Goal: Task Accomplishment & Management: Manage account settings

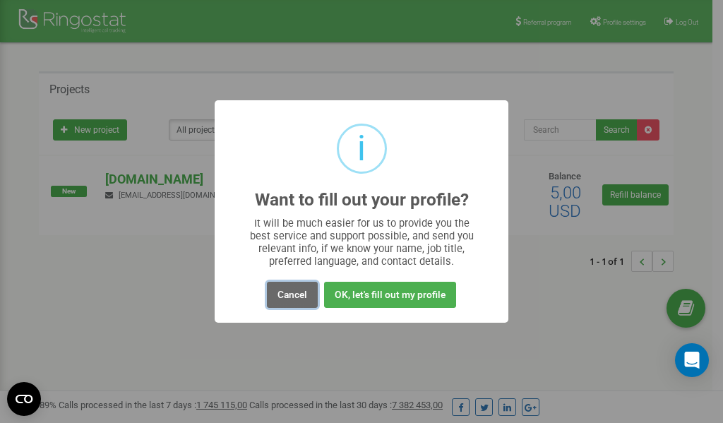
click at [295, 294] on button "Cancel" at bounding box center [292, 295] width 51 height 26
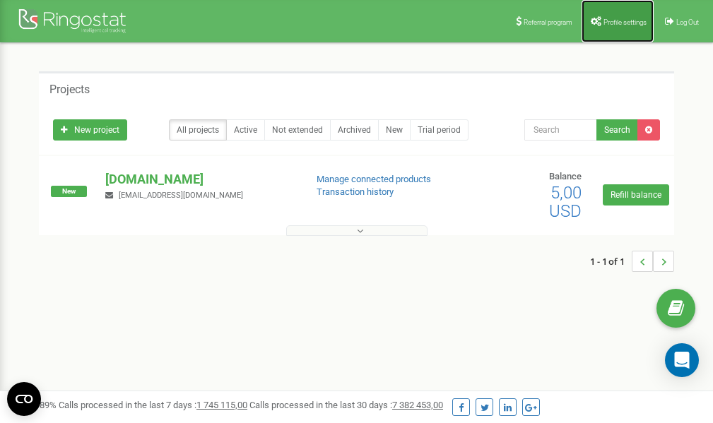
click at [630, 23] on span "Profile settings" at bounding box center [624, 22] width 43 height 8
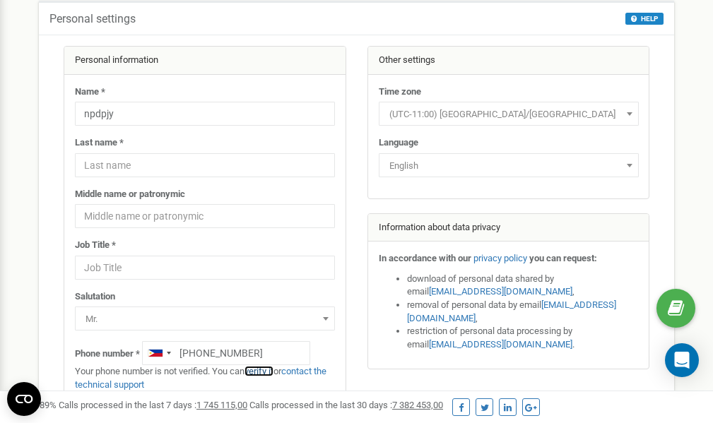
click at [266, 371] on link "verify it" at bounding box center [258, 371] width 29 height 11
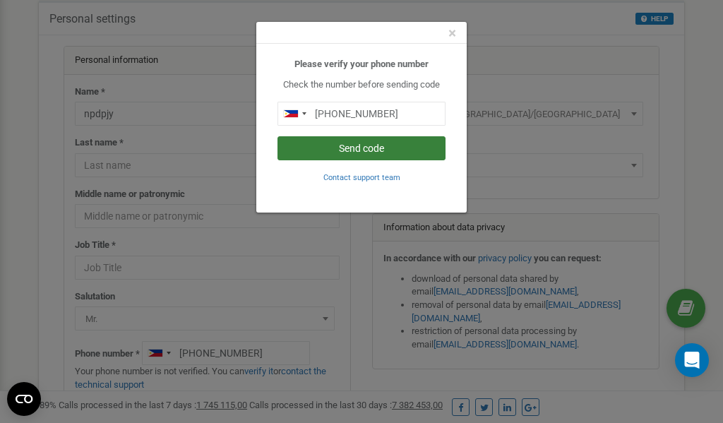
click at [375, 144] on button "Send code" at bounding box center [362, 148] width 168 height 24
